Goal: Transaction & Acquisition: Register for event/course

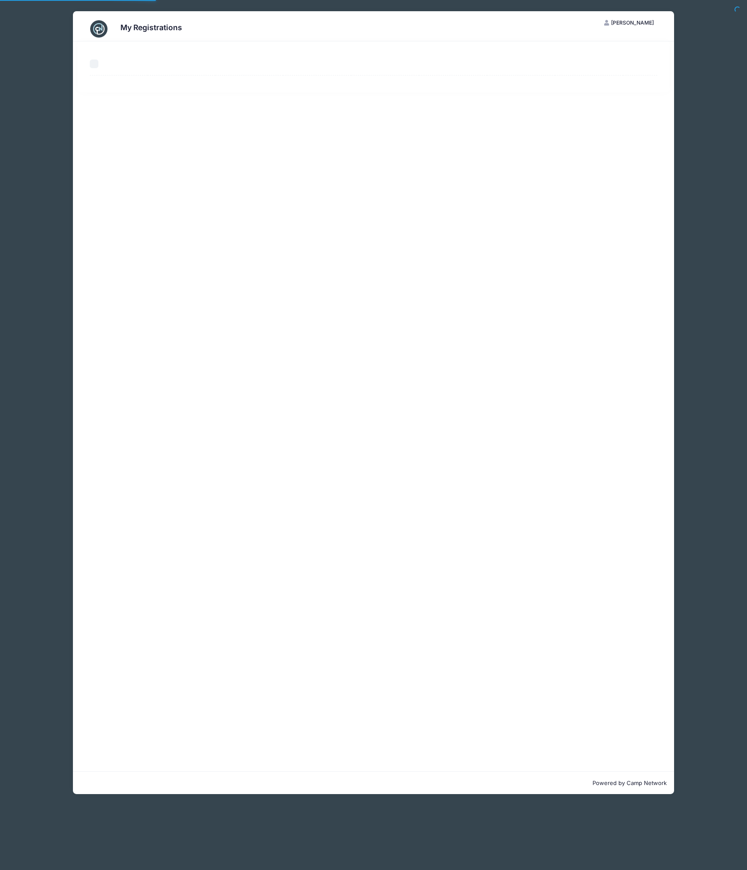
select select "50"
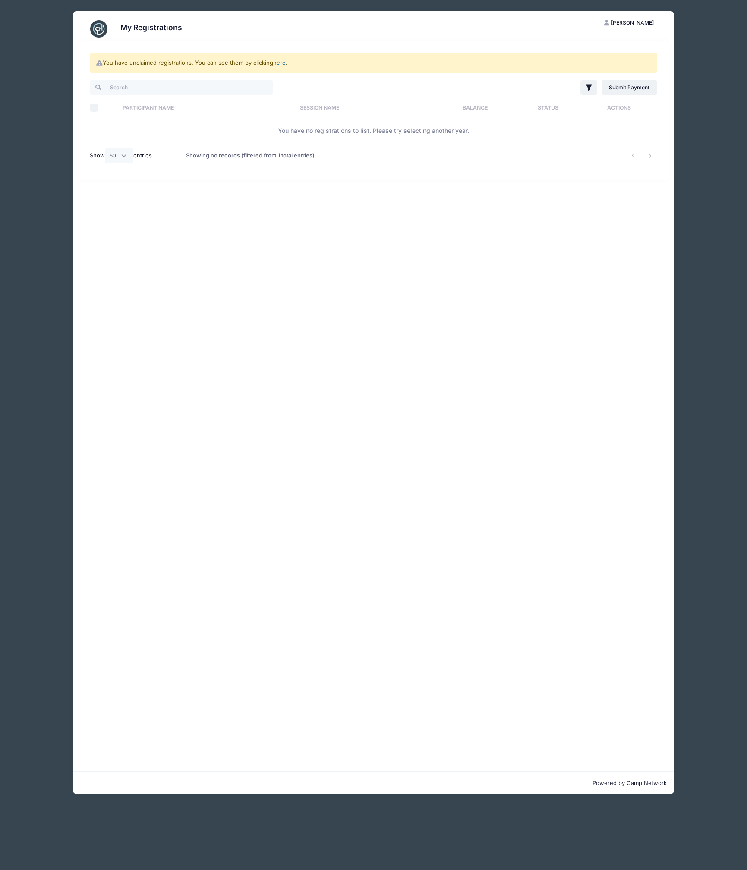
click at [282, 63] on link "here" at bounding box center [279, 62] width 13 height 7
click at [283, 63] on link "here" at bounding box center [279, 62] width 13 height 7
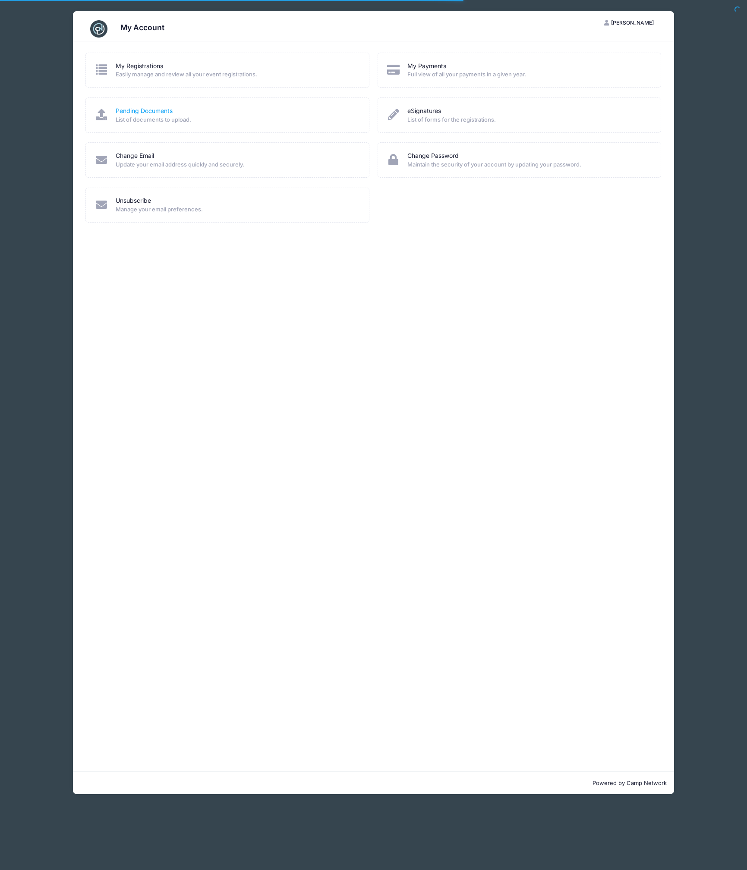
click at [129, 112] on link "Pending Documents" at bounding box center [144, 111] width 57 height 9
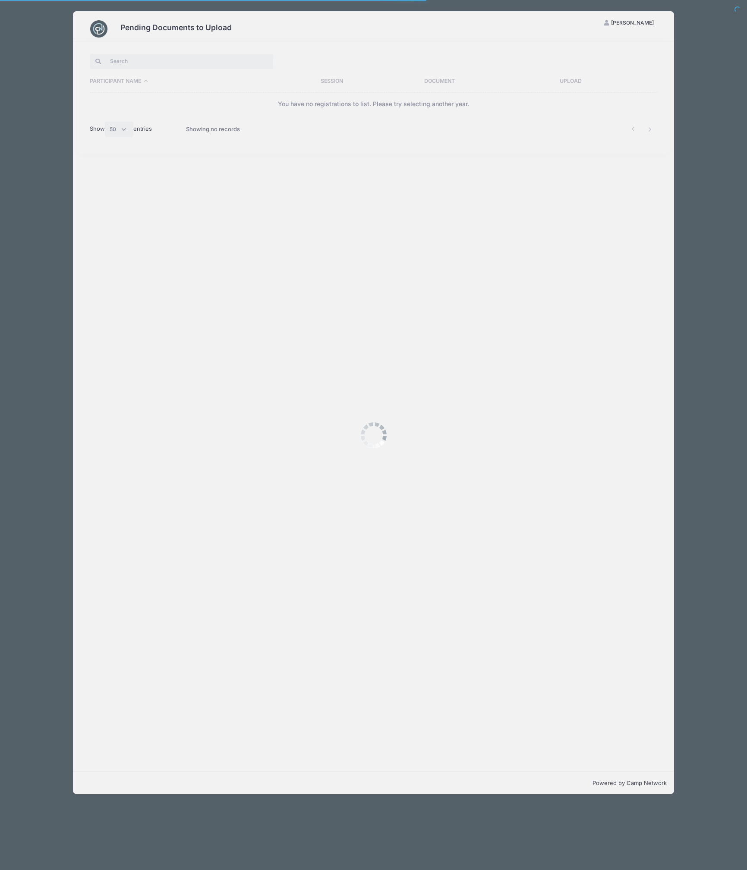
select select "50"
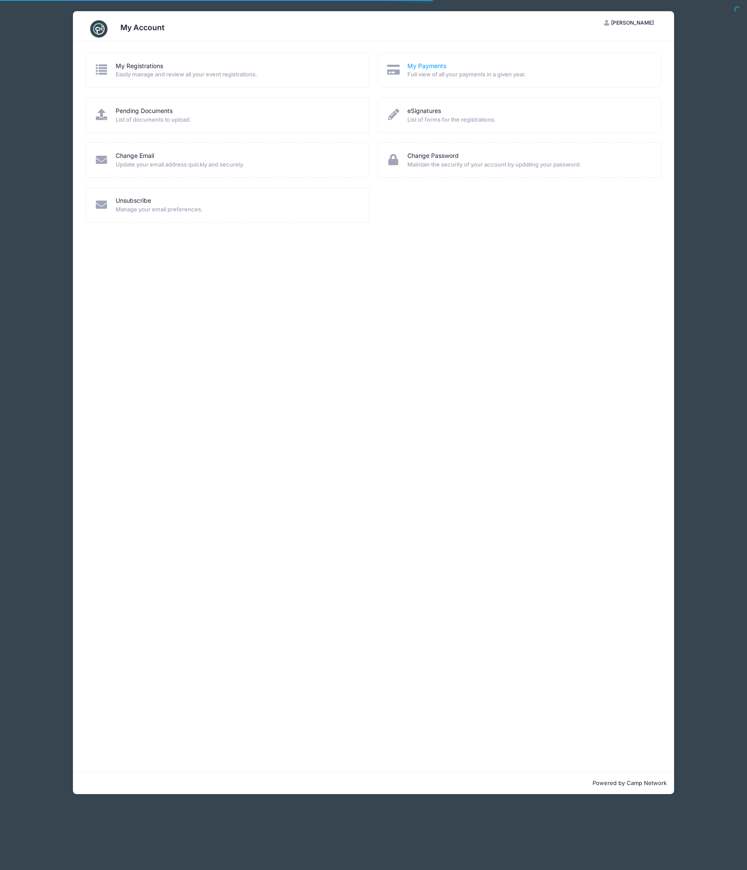
click at [418, 62] on link "My Payments" at bounding box center [426, 66] width 39 height 9
click at [129, 65] on link "My Registrations" at bounding box center [139, 66] width 47 height 9
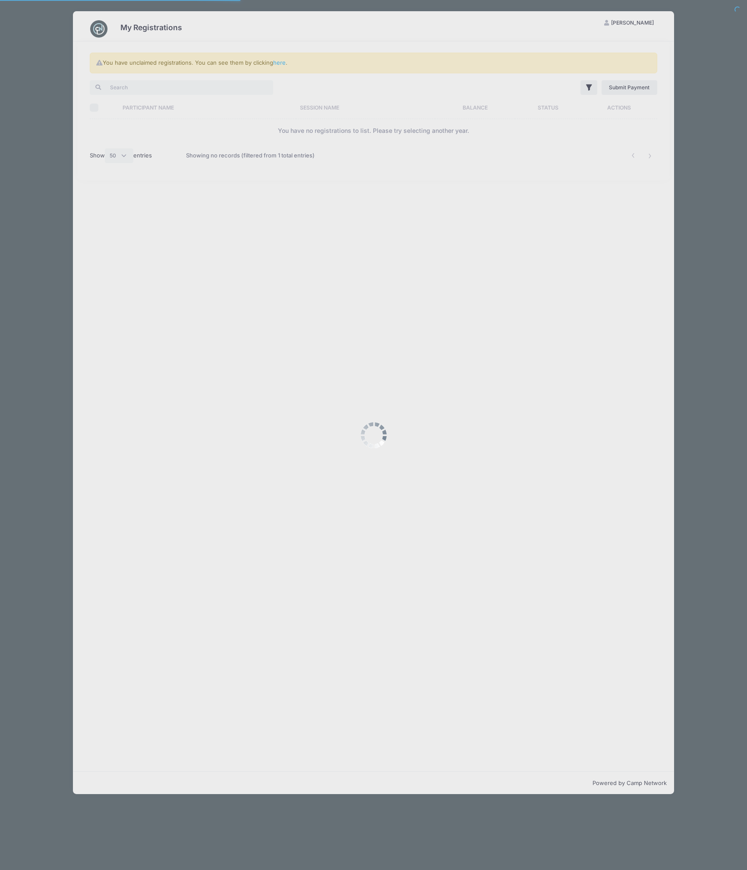
select select "50"
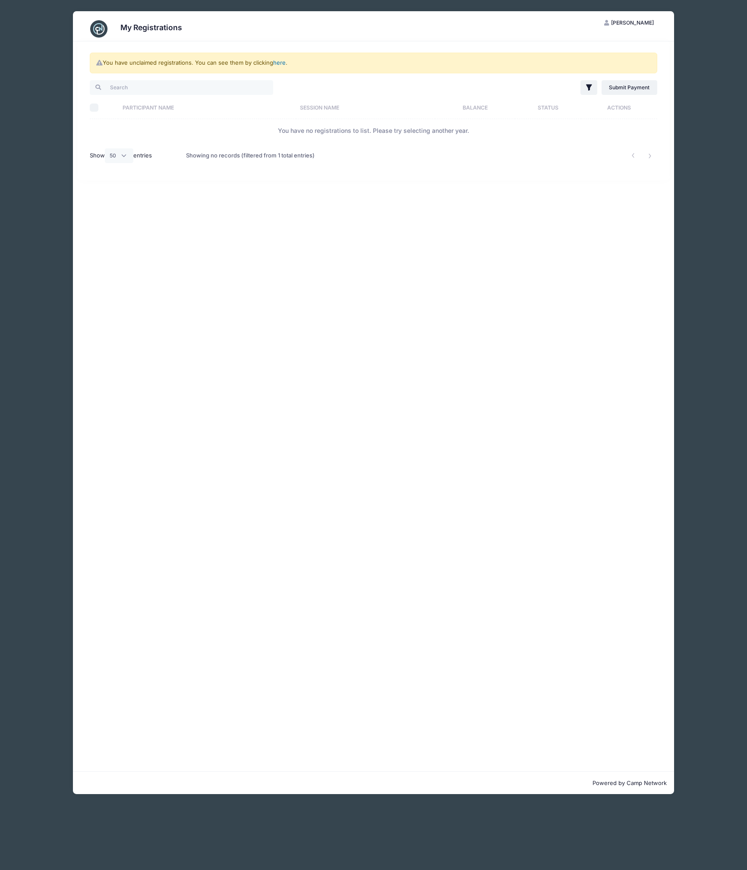
click at [279, 64] on link "here" at bounding box center [279, 62] width 13 height 7
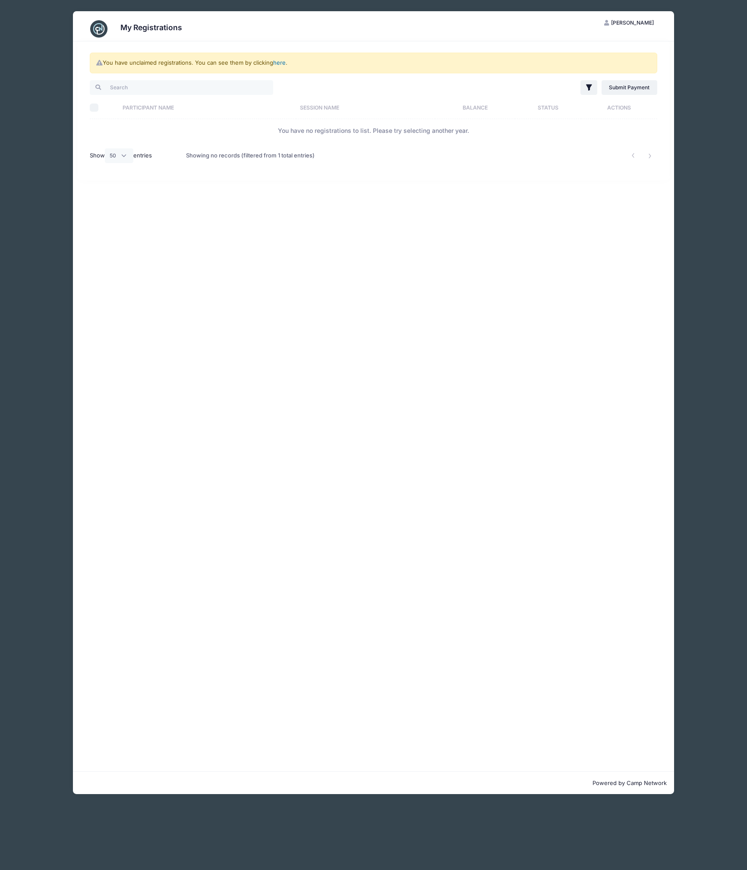
click at [279, 64] on link "here" at bounding box center [279, 62] width 13 height 7
click at [204, 88] on input "search" at bounding box center [181, 87] width 183 height 15
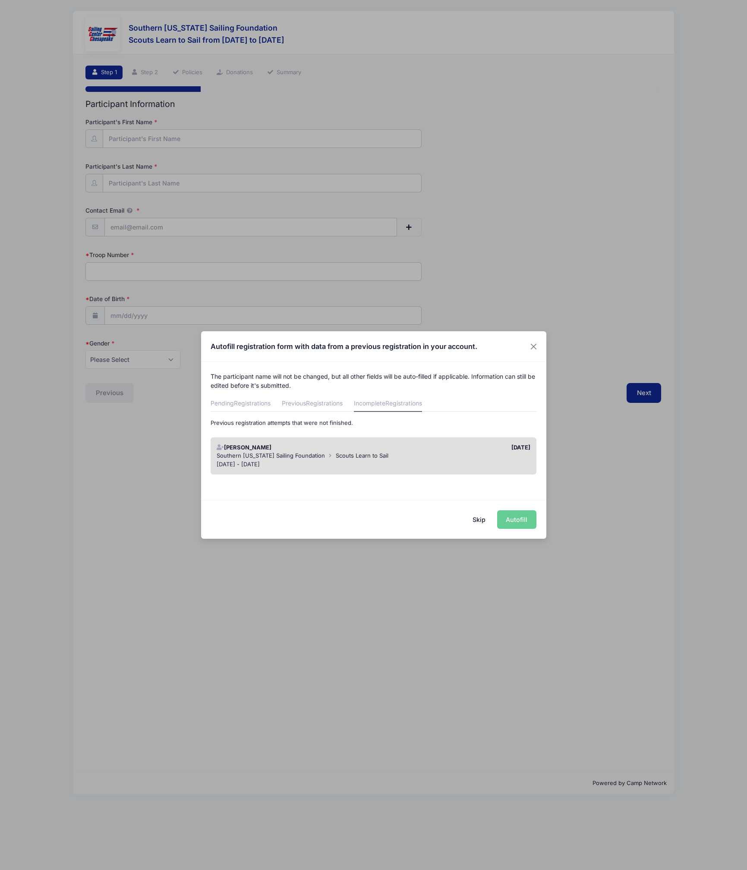
click at [360, 461] on div "Sep 6 - Sep 6, 2025" at bounding box center [373, 464] width 314 height 9
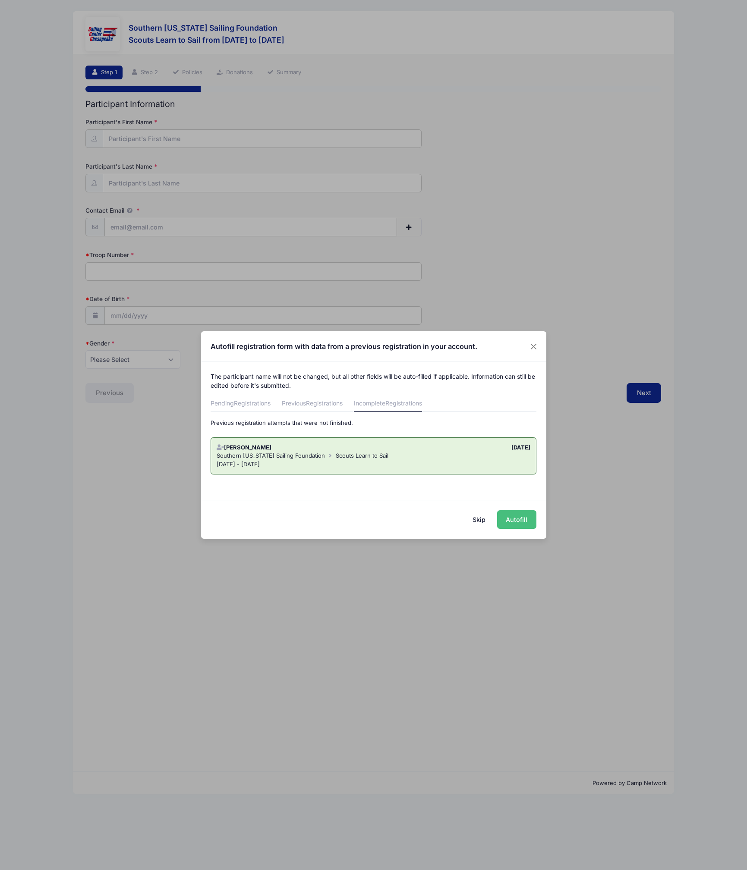
click at [514, 515] on button "Autofill" at bounding box center [516, 519] width 39 height 19
type input "aaron.creer@gmail.com"
type input "903"
type input "04/24/2009"
select select "Male"
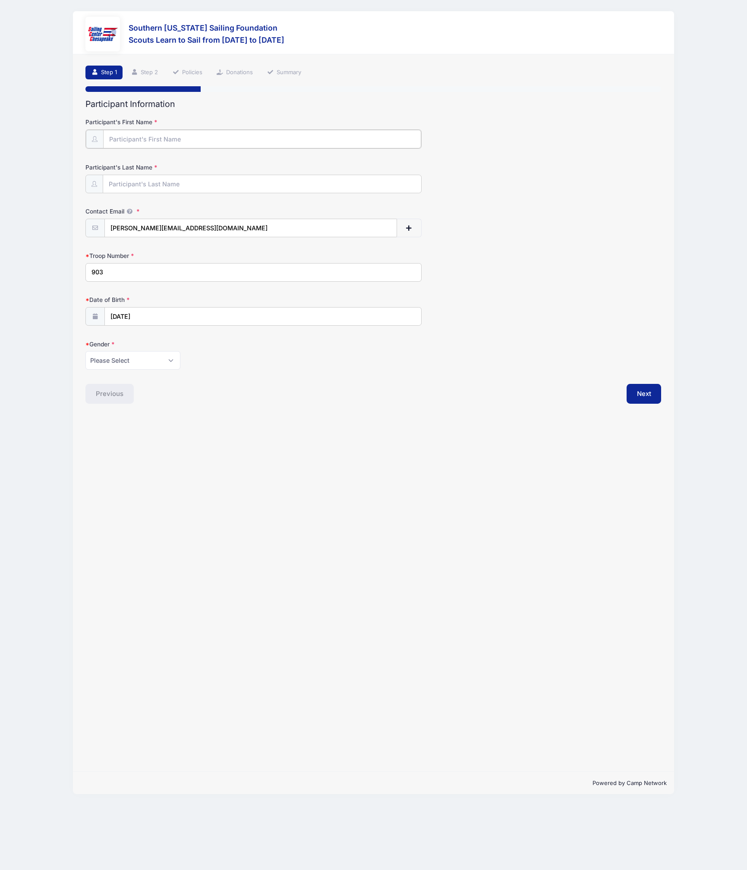
click at [163, 139] on input "Participant's First Name" at bounding box center [261, 139] width 317 height 19
type input "C"
type input "Connor"
type input "Creer"
click at [653, 398] on button "Next" at bounding box center [643, 393] width 35 height 20
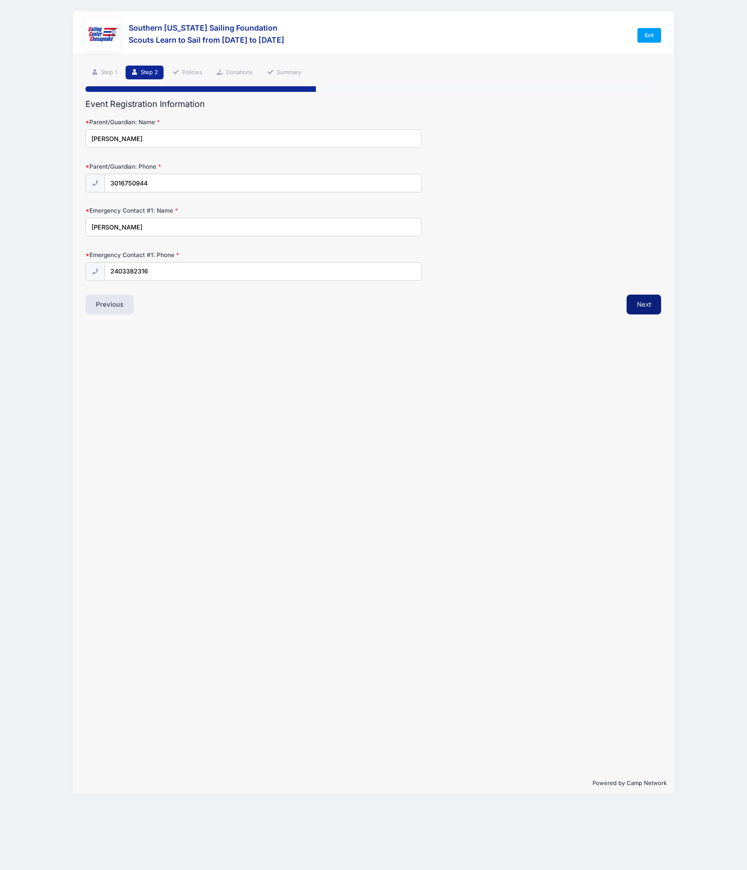
click at [647, 309] on button "Next" at bounding box center [643, 305] width 35 height 20
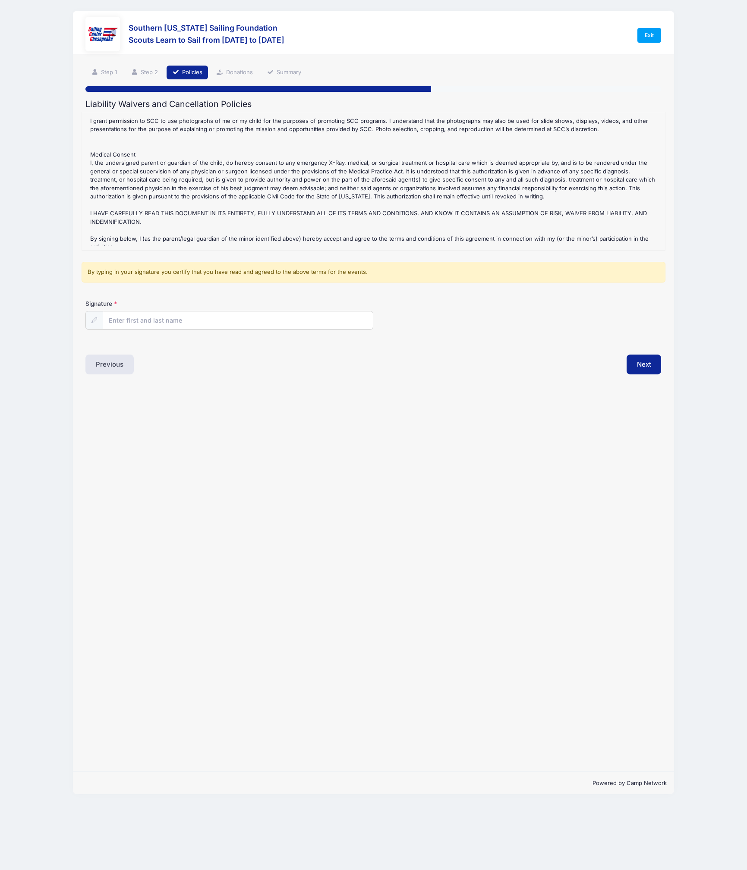
scroll to position [417, 0]
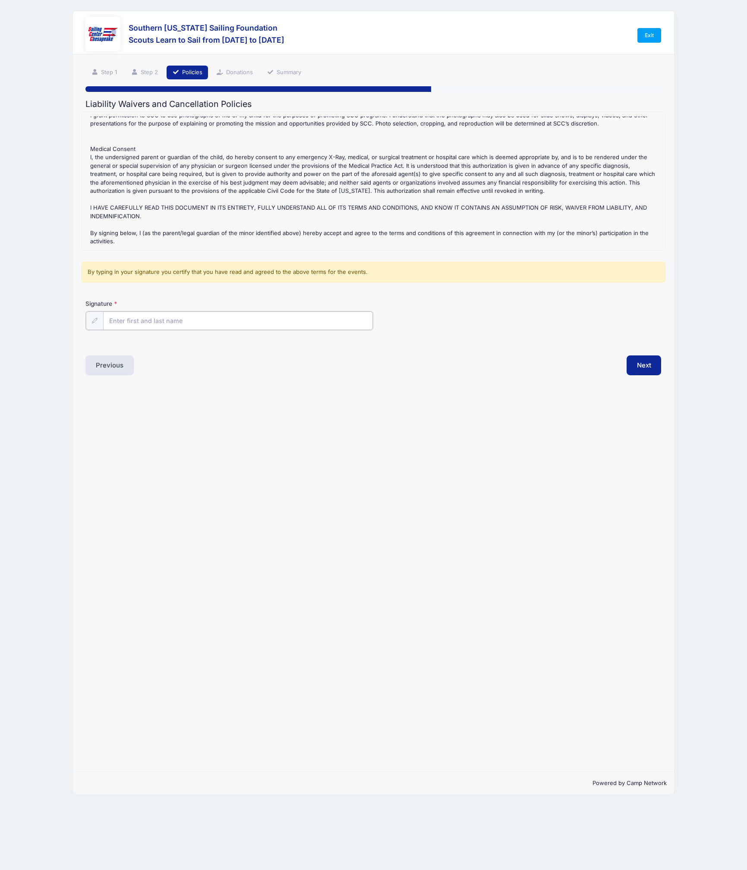
click at [162, 326] on input "Signature" at bounding box center [238, 320] width 270 height 19
type input "[PERSON_NAME]"
click at [647, 370] on button "Next" at bounding box center [643, 364] width 35 height 20
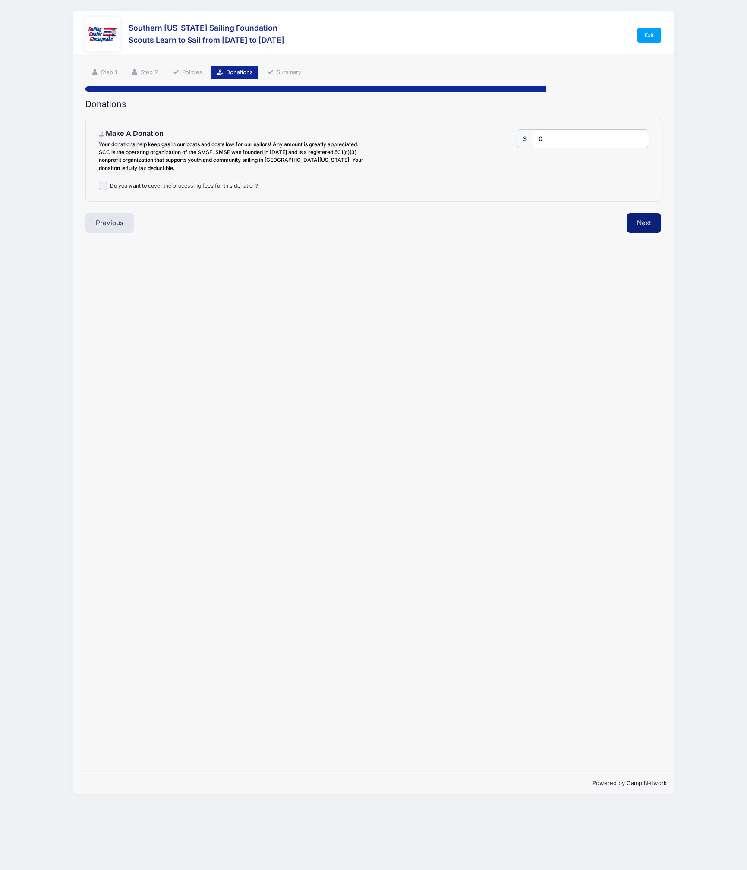
click at [643, 223] on button "Next" at bounding box center [643, 223] width 35 height 20
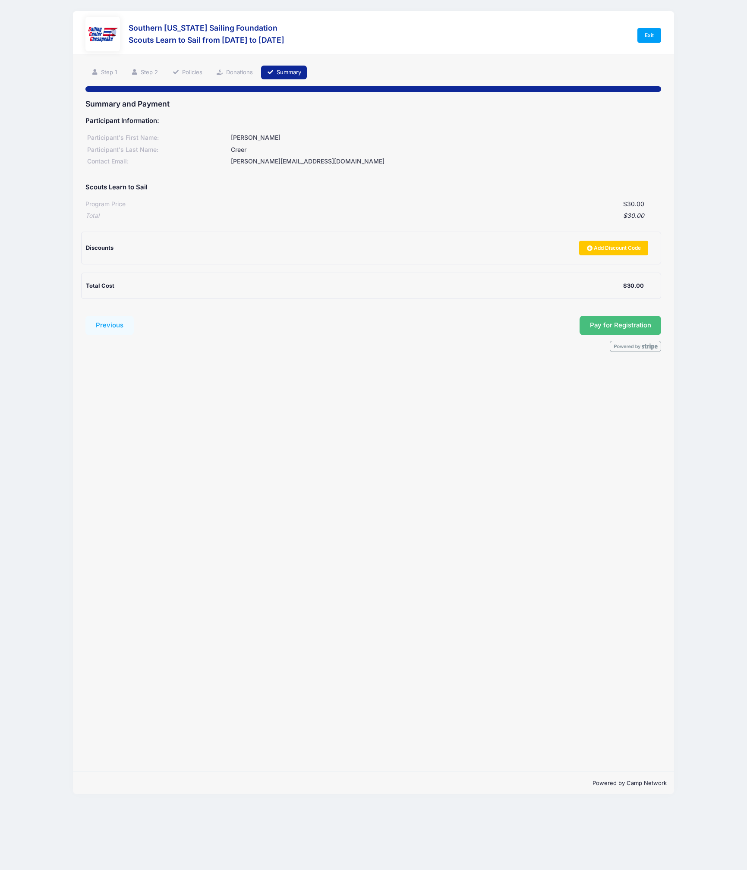
click at [629, 326] on span "Pay for Registration" at bounding box center [620, 325] width 61 height 8
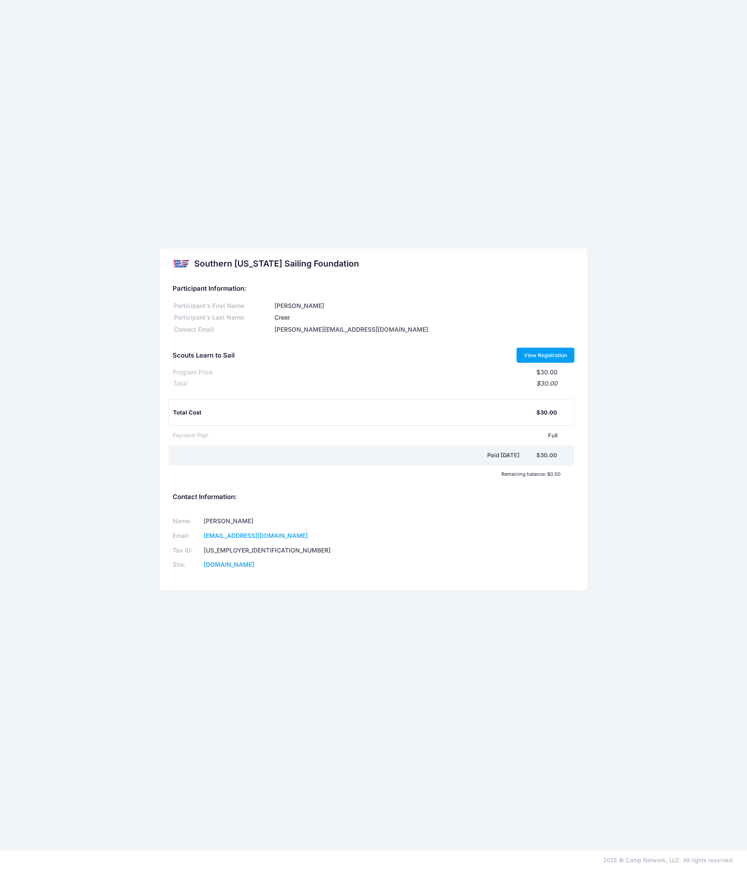
click at [532, 350] on link "View Registration" at bounding box center [545, 355] width 58 height 15
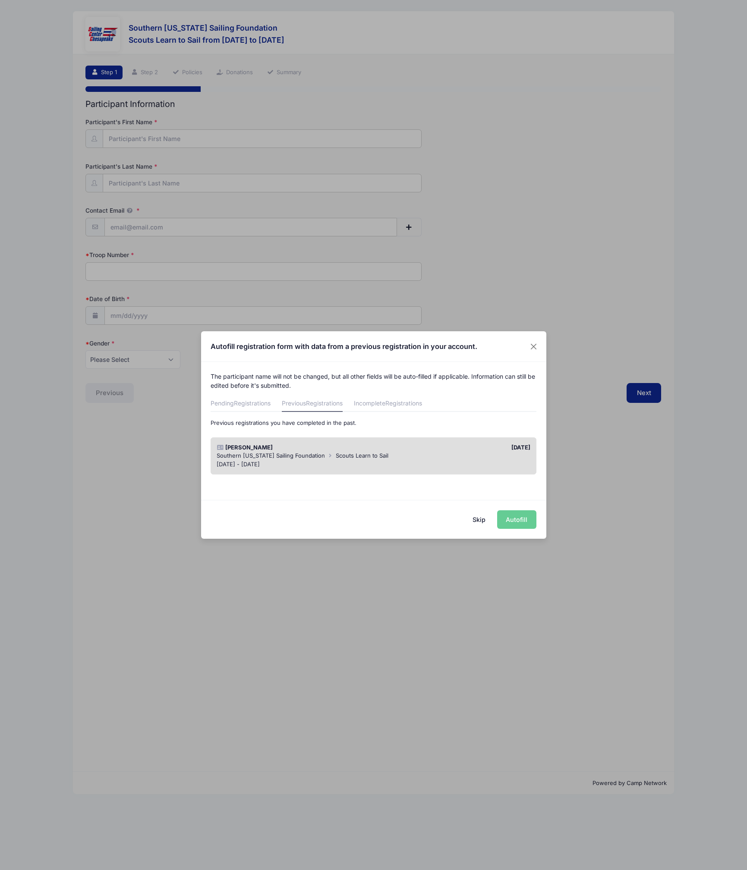
click at [512, 523] on div "Skip Autofill" at bounding box center [373, 519] width 345 height 38
click at [510, 520] on div "Skip Autofill" at bounding box center [373, 519] width 345 height 38
drag, startPoint x: 467, startPoint y: 454, endPoint x: 477, endPoint y: 469, distance: 17.8
click at [467, 454] on div "Southern Maryland Sailing Foundation Scouts Learn to Sail" at bounding box center [373, 456] width 314 height 9
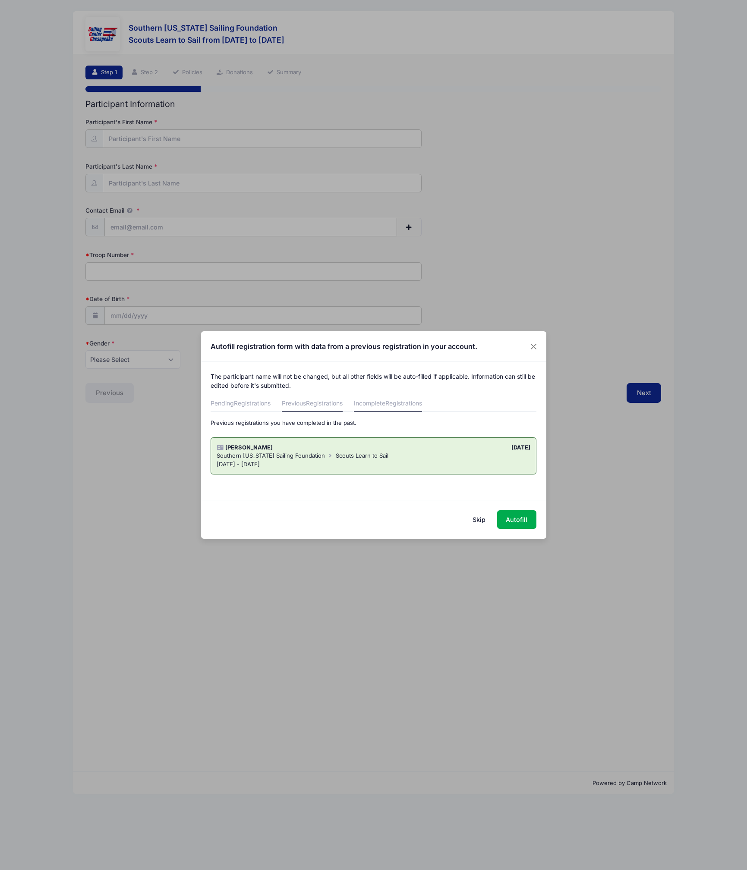
click at [409, 403] on span "Registrations" at bounding box center [403, 402] width 37 height 7
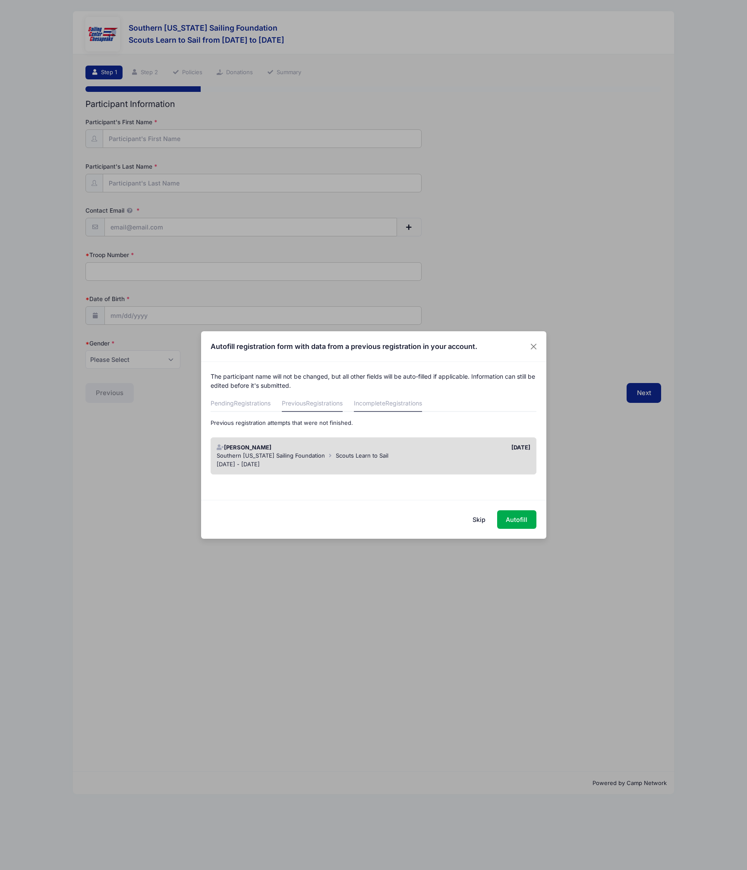
click at [308, 401] on link "Previous Registrations" at bounding box center [312, 404] width 61 height 16
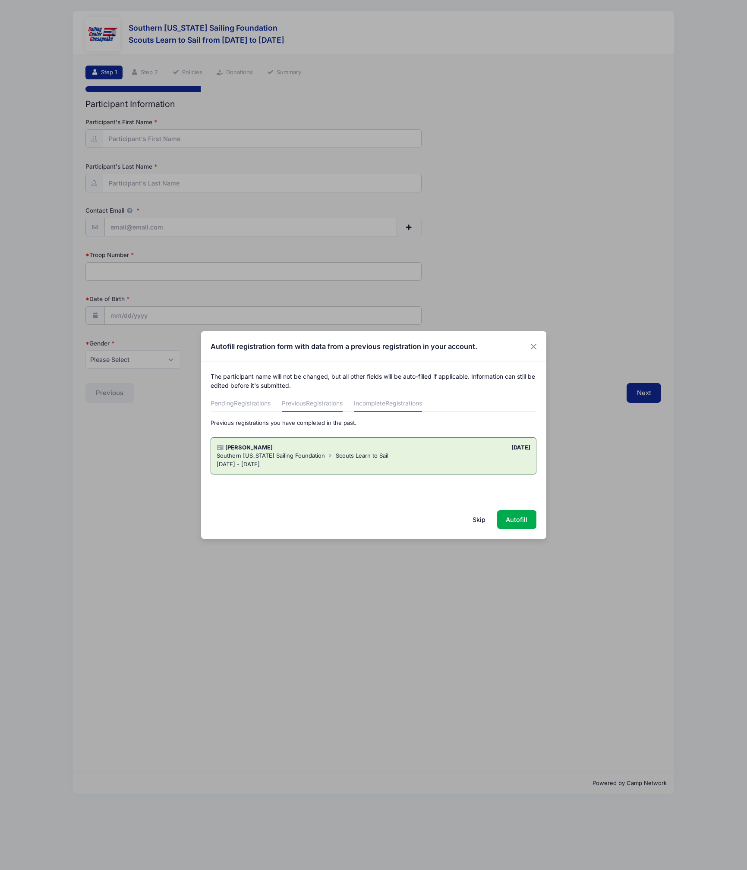
click at [387, 406] on link "Incomplete Registrations" at bounding box center [388, 404] width 68 height 16
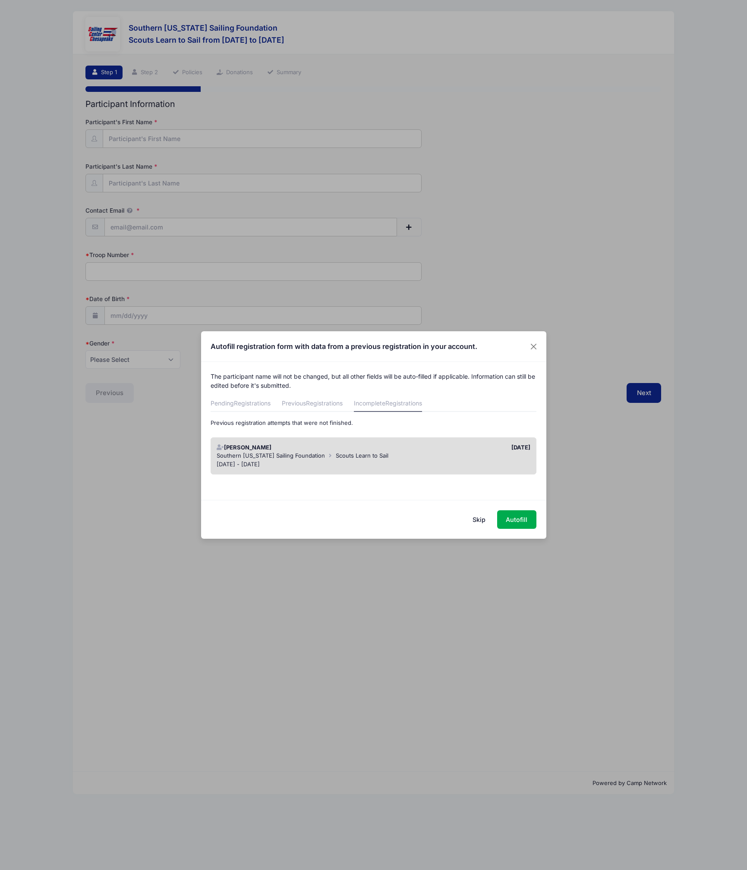
drag, startPoint x: 335, startPoint y: 453, endPoint x: 321, endPoint y: 455, distance: 13.9
click at [326, 455] on icon at bounding box center [329, 456] width 7 height 6
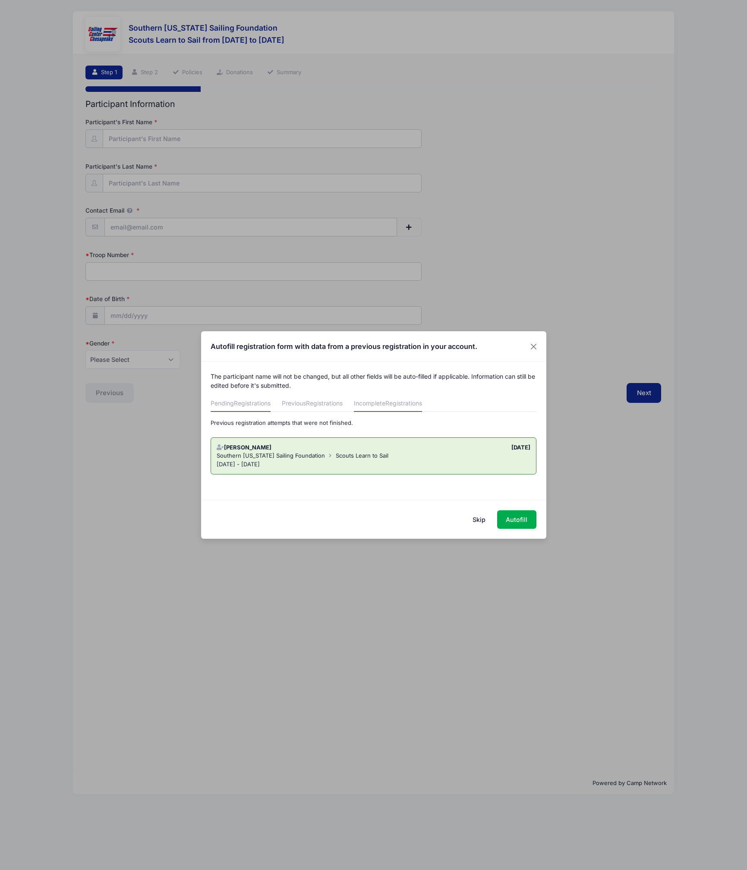
click at [254, 403] on span "Registrations" at bounding box center [252, 402] width 37 height 7
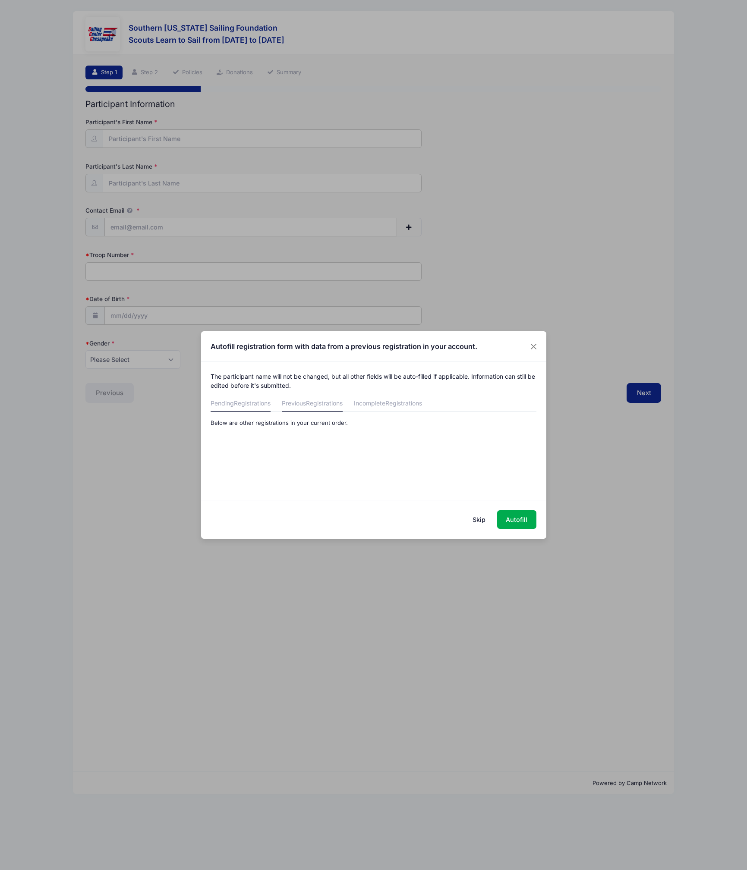
click at [321, 409] on link "Previous Registrations" at bounding box center [312, 404] width 61 height 16
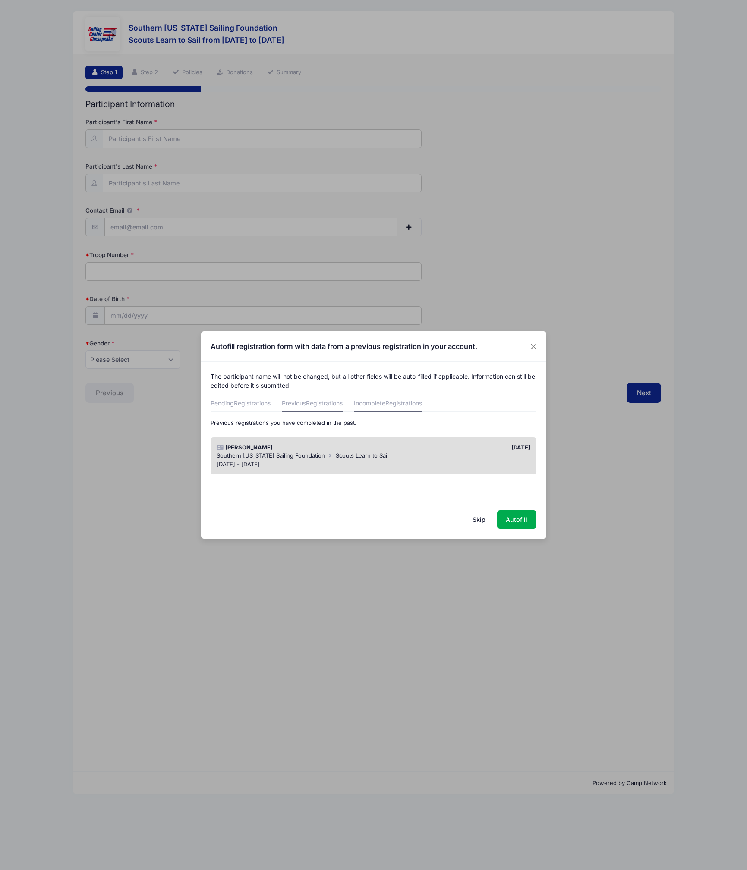
click at [391, 408] on link "Incomplete Registrations" at bounding box center [388, 404] width 68 height 16
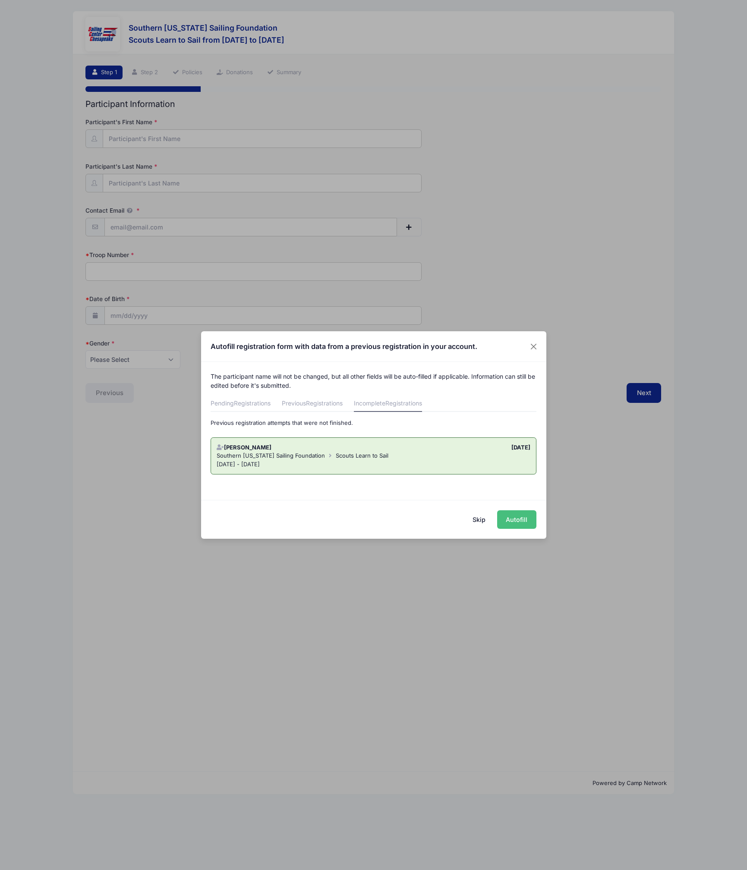
click at [511, 519] on button "Autofill" at bounding box center [516, 519] width 39 height 19
type input "[PERSON_NAME][EMAIL_ADDRESS][DOMAIN_NAME]"
type input "903"
type input "04/24/2009"
select select "Male"
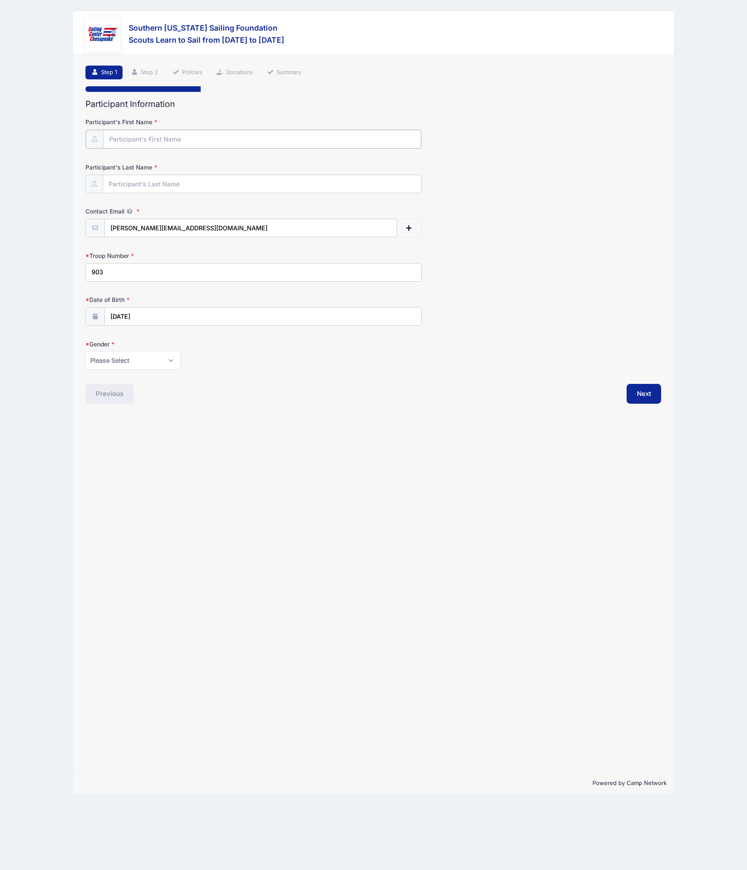
click at [128, 135] on input "Participant's First Name" at bounding box center [261, 139] width 317 height 19
type input "Ethan"
click at [133, 183] on input "Participant's Last Name" at bounding box center [261, 183] width 317 height 19
type input "Creer"
type input "2009"
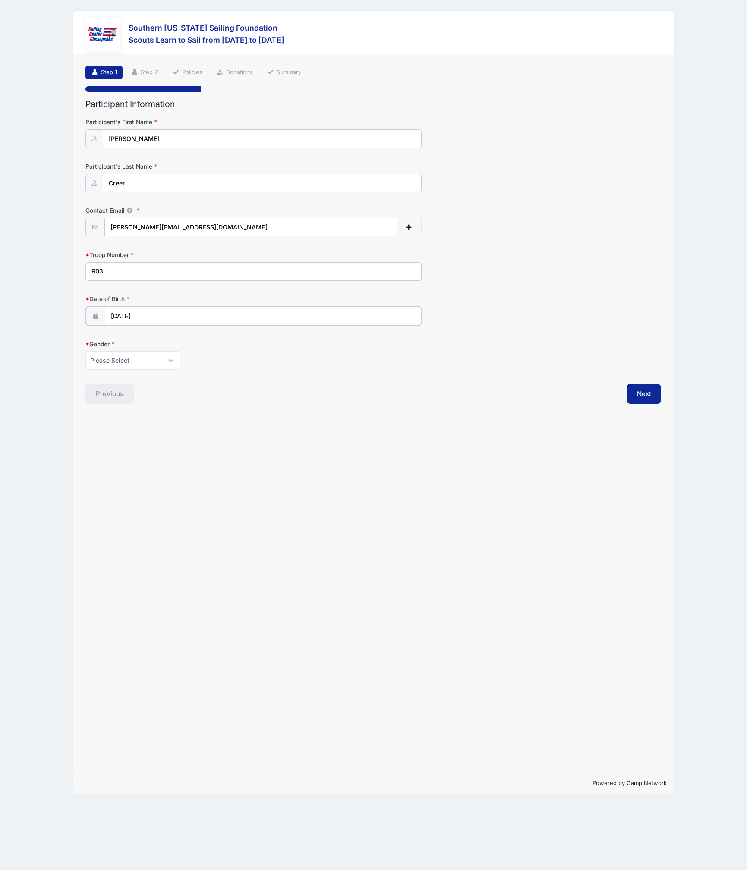
click at [141, 316] on input "04/24/2009" at bounding box center [263, 316] width 316 height 19
select select "3"
click at [187, 342] on input "2009" at bounding box center [186, 338] width 28 height 13
click at [196, 336] on span at bounding box center [197, 335] width 6 height 6
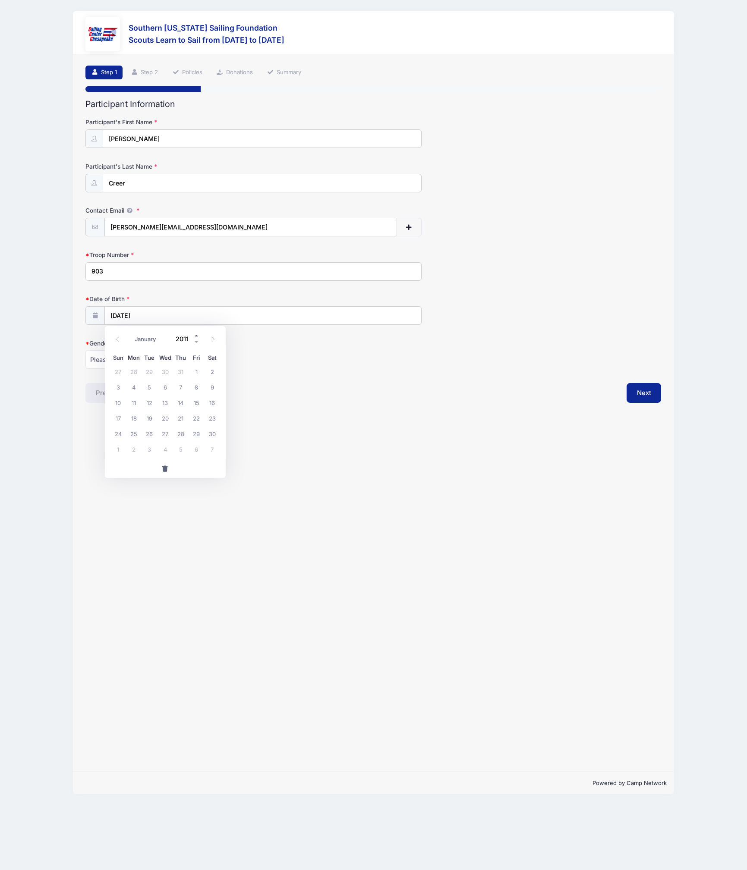
click at [196, 336] on span at bounding box center [197, 335] width 6 height 6
type input "2013"
click at [146, 341] on select "January February March April May June July August September October November De…" at bounding box center [150, 338] width 38 height 11
select select "6"
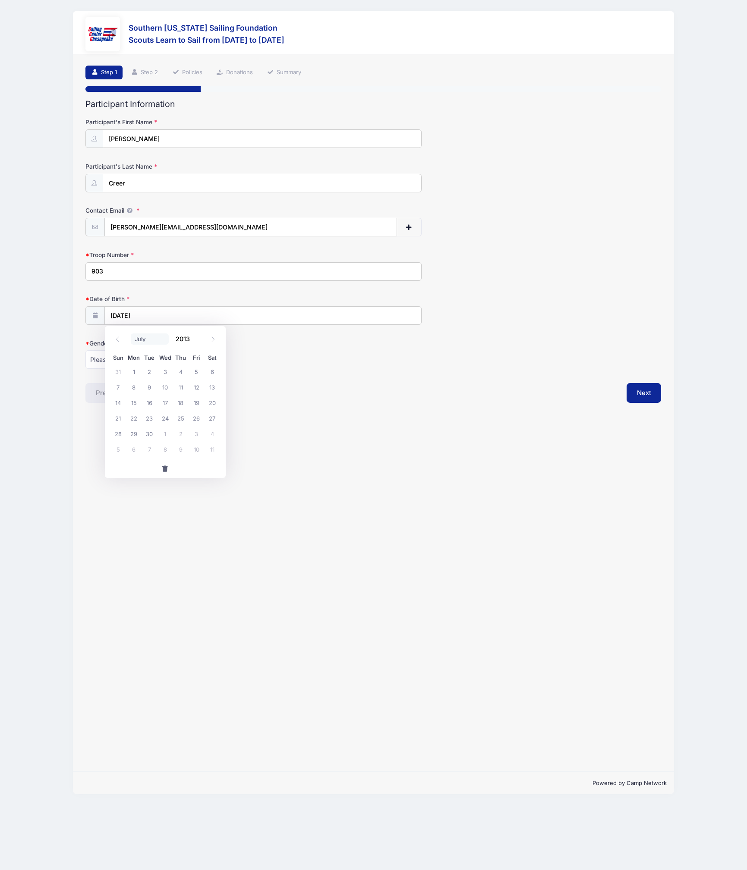
click at [131, 333] on select "January February March April May June July August September October November De…" at bounding box center [150, 338] width 38 height 11
click at [134, 367] on span "1" at bounding box center [134, 372] width 16 height 16
type input "07/01/2013"
click at [642, 392] on button "Next" at bounding box center [643, 393] width 35 height 20
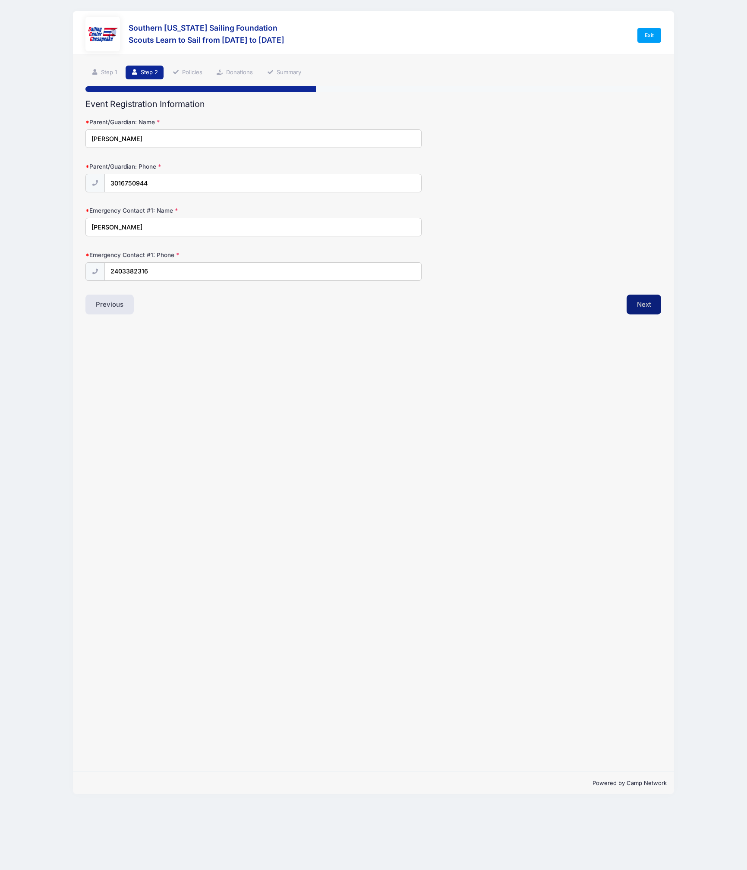
click at [639, 306] on button "Next" at bounding box center [643, 305] width 35 height 20
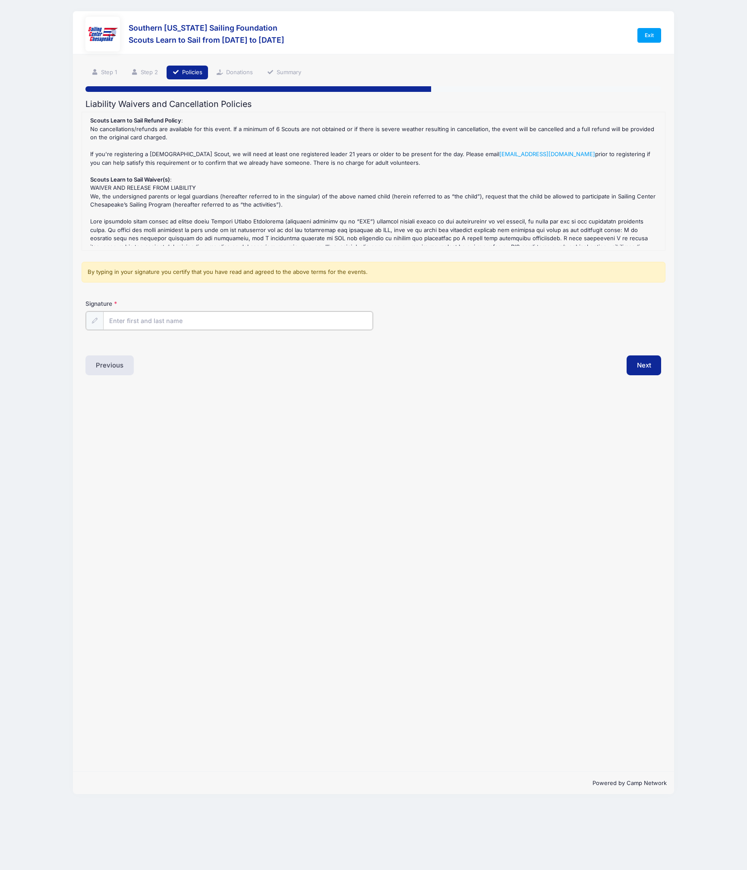
click at [124, 323] on input "Signature" at bounding box center [238, 320] width 270 height 19
type input "Aaron Creer"
click at [638, 364] on button "Next" at bounding box center [643, 364] width 35 height 20
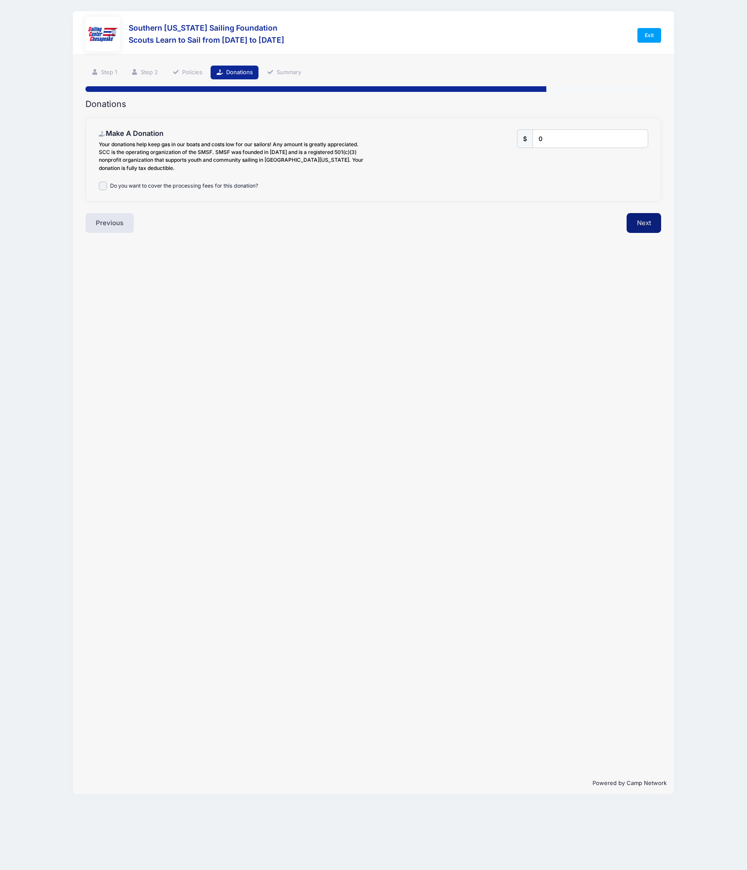
click at [642, 221] on button "Next" at bounding box center [643, 223] width 35 height 20
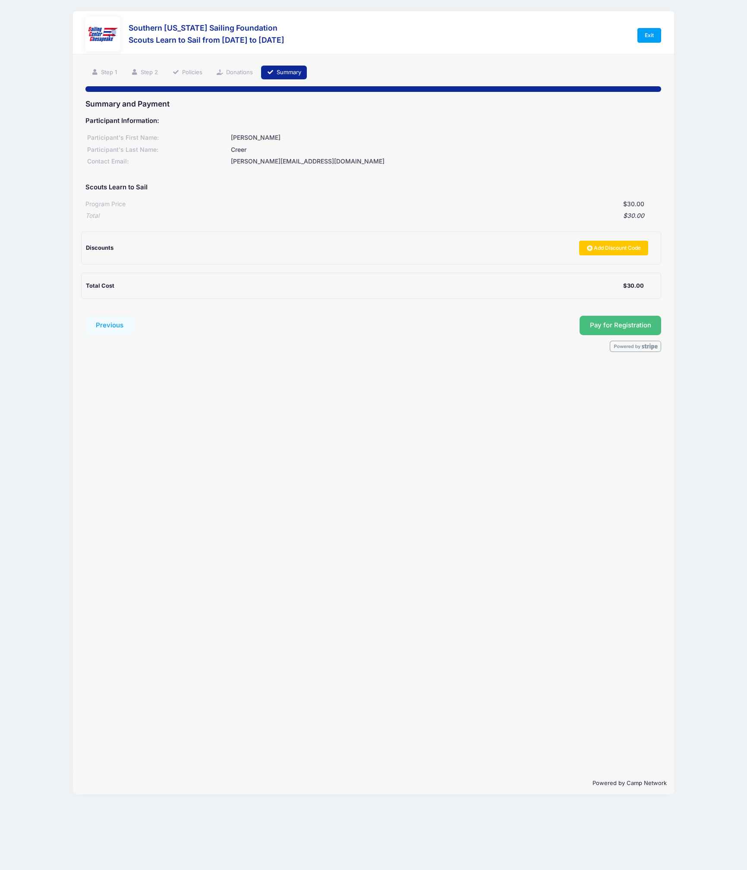
click at [618, 323] on span "Pay for Registration" at bounding box center [620, 325] width 61 height 8
